Goal: Book appointment/travel/reservation

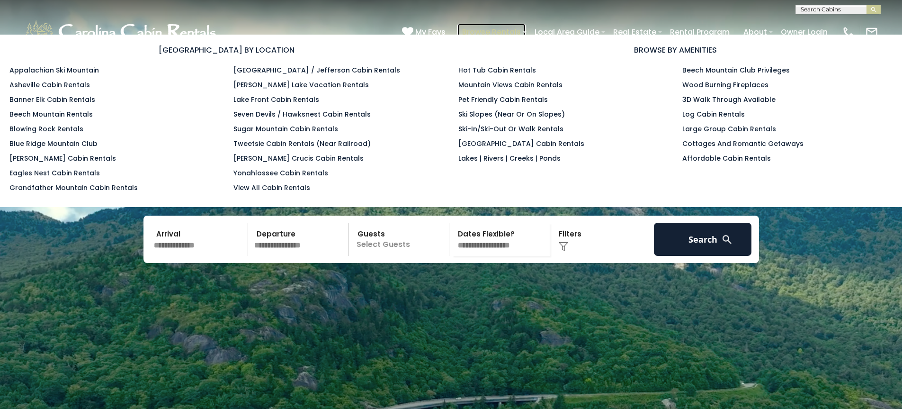
click at [507, 29] on link "Browse Rentals" at bounding box center [491, 32] width 68 height 17
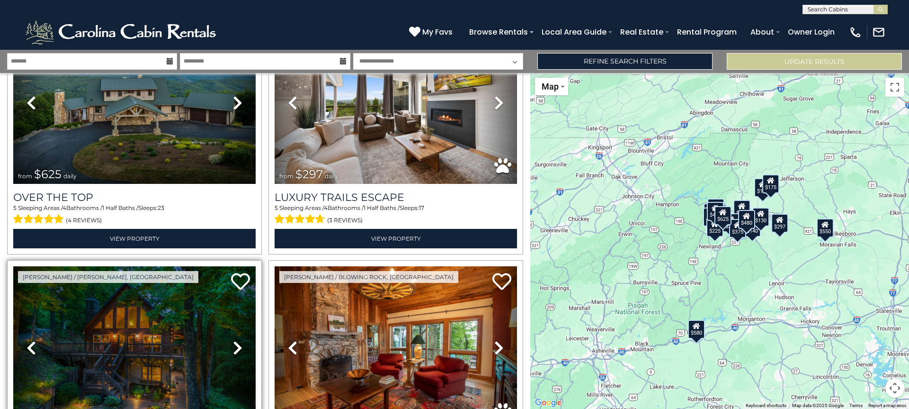
scroll to position [194, 0]
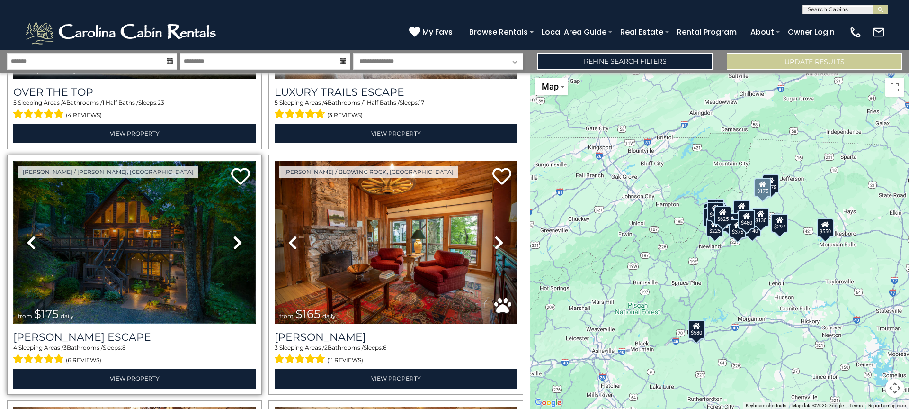
click at [130, 269] on img at bounding box center [134, 242] width 242 height 162
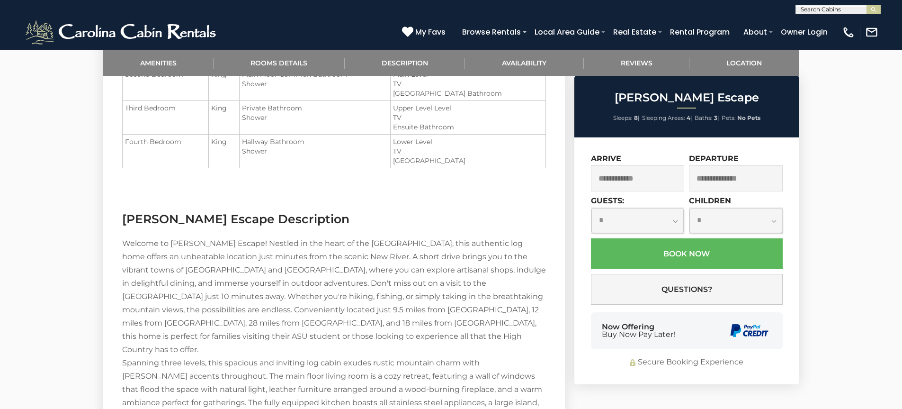
scroll to position [897, 0]
